Goal: Browse casually

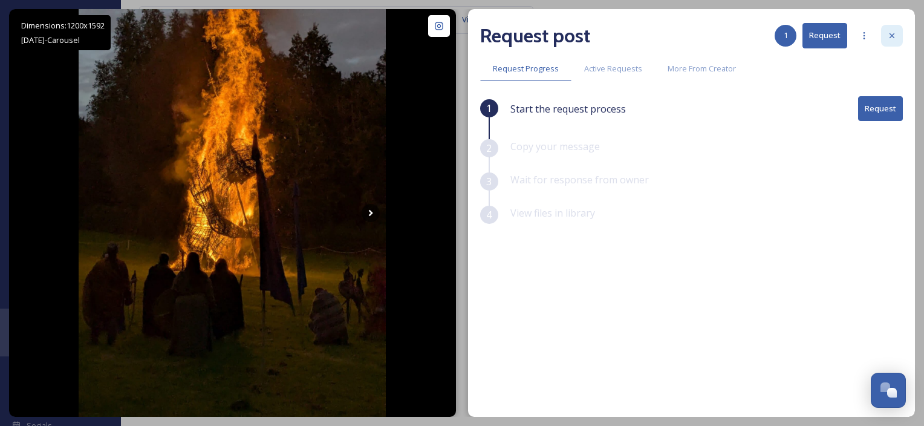
click at [892, 41] on div at bounding box center [892, 36] width 22 height 22
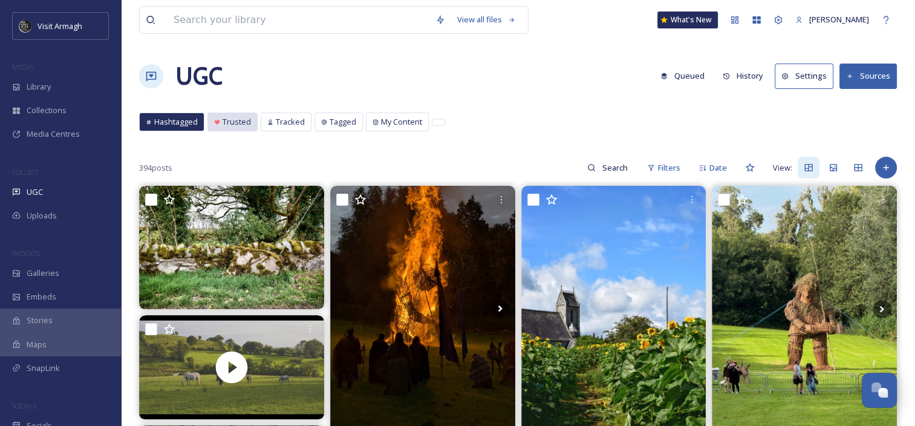
click at [227, 128] on div "Trusted" at bounding box center [232, 122] width 49 height 18
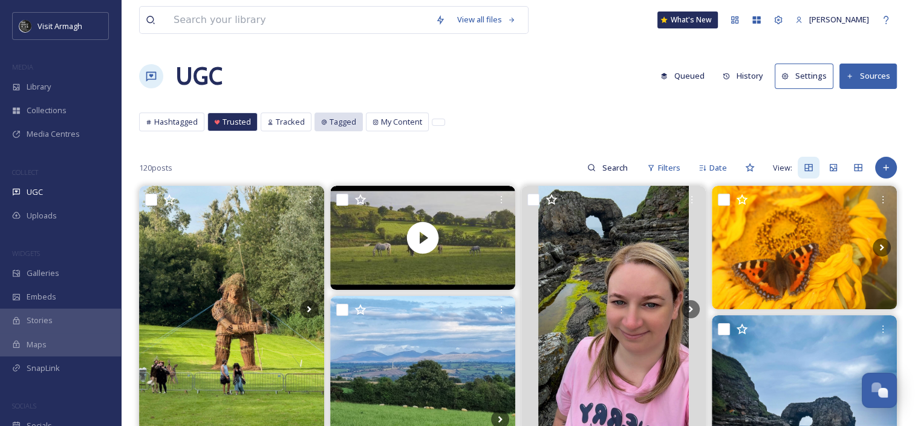
click at [321, 127] on div "Tagged" at bounding box center [338, 122] width 47 height 18
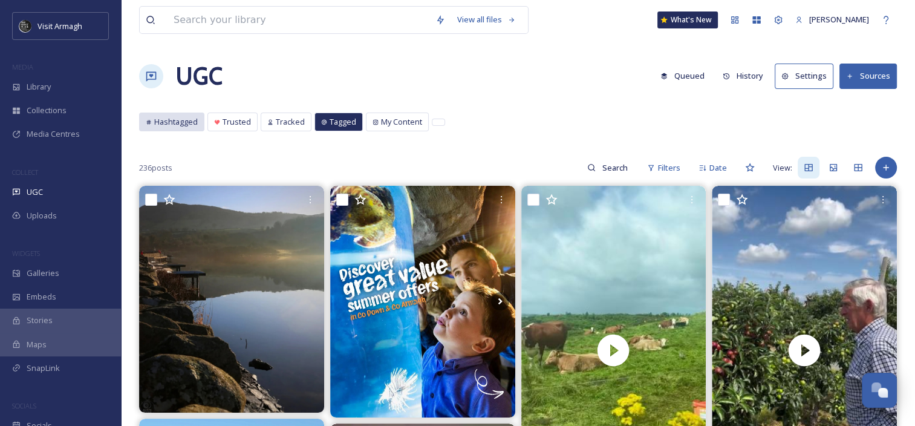
click at [183, 125] on span "Hashtagged" at bounding box center [176, 121] width 44 height 11
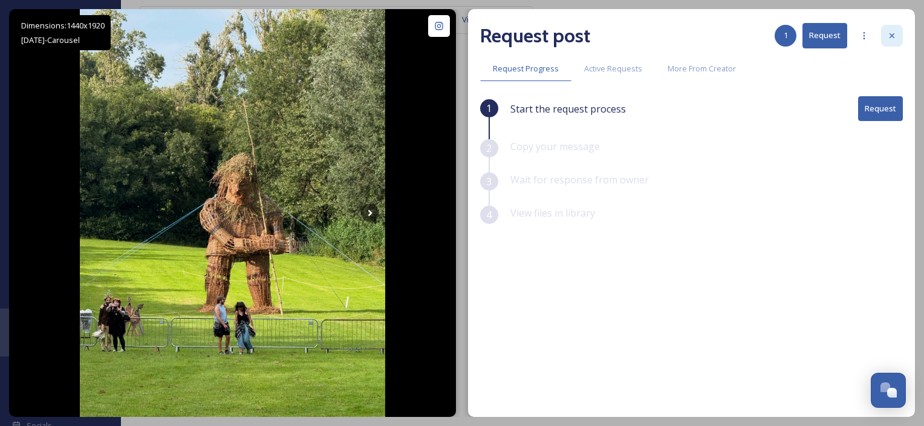
click at [890, 38] on icon at bounding box center [892, 35] width 5 height 5
